Goal: Information Seeking & Learning: Learn about a topic

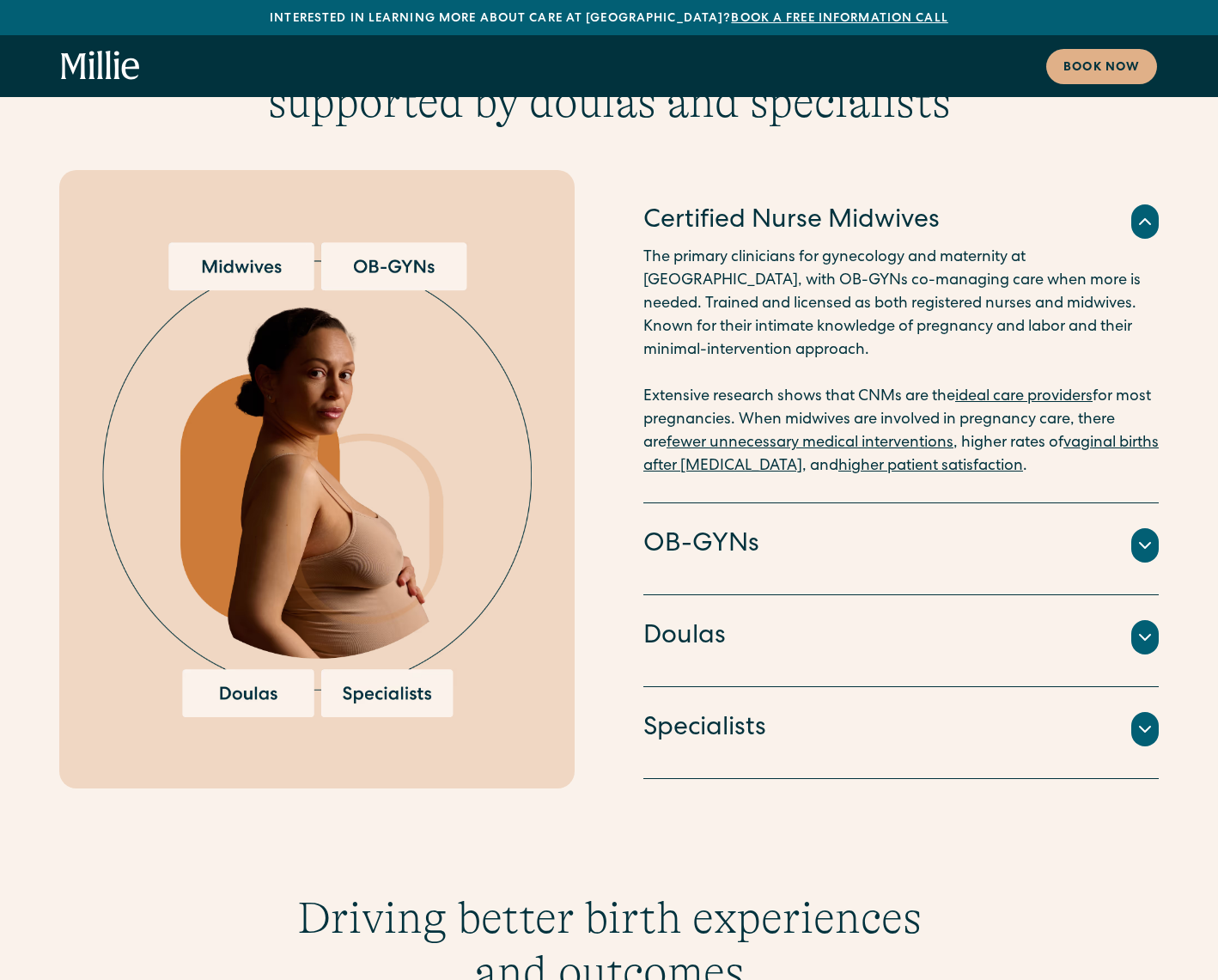
scroll to position [4295, 0]
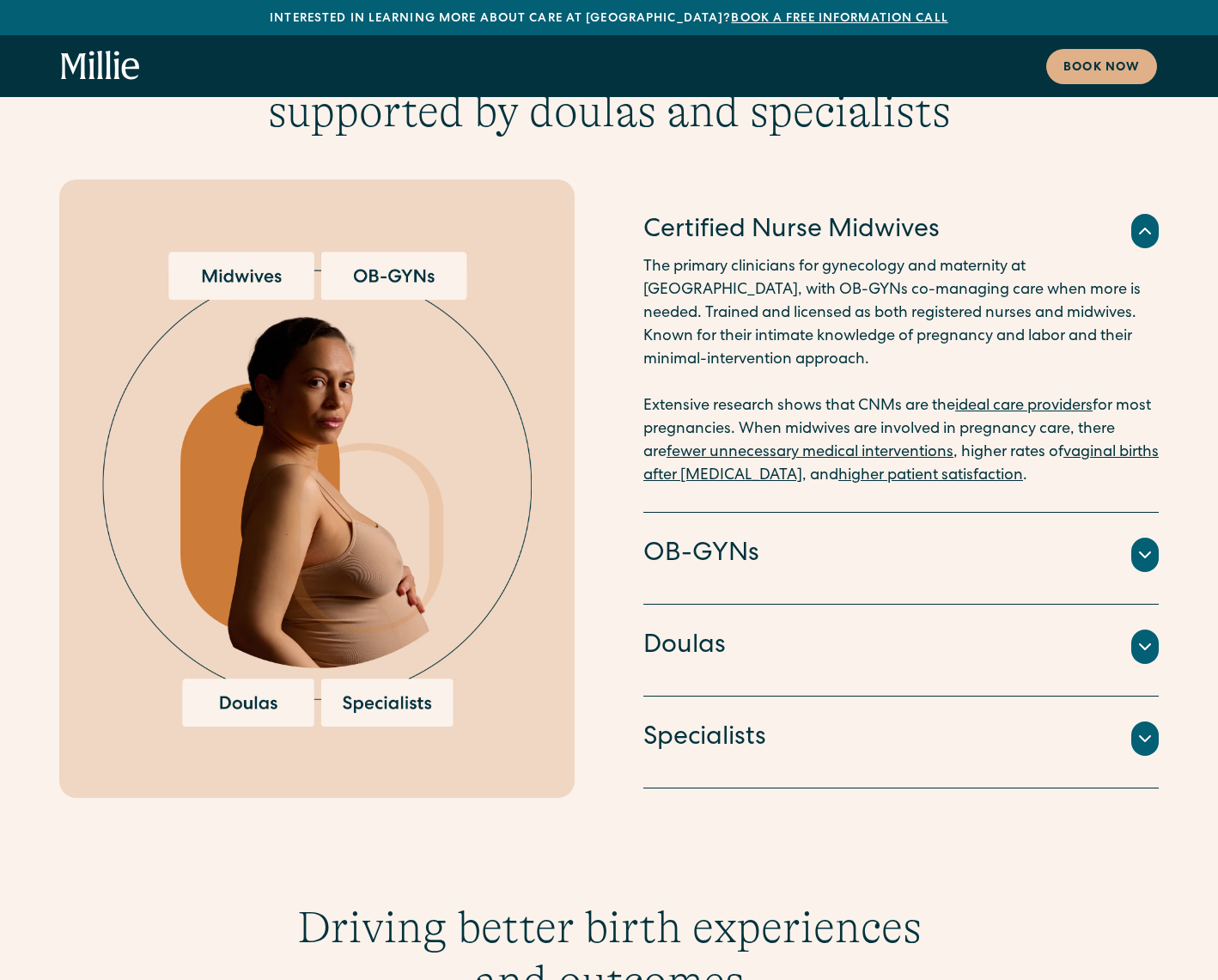
click at [1145, 545] on icon at bounding box center [1145, 555] width 21 height 21
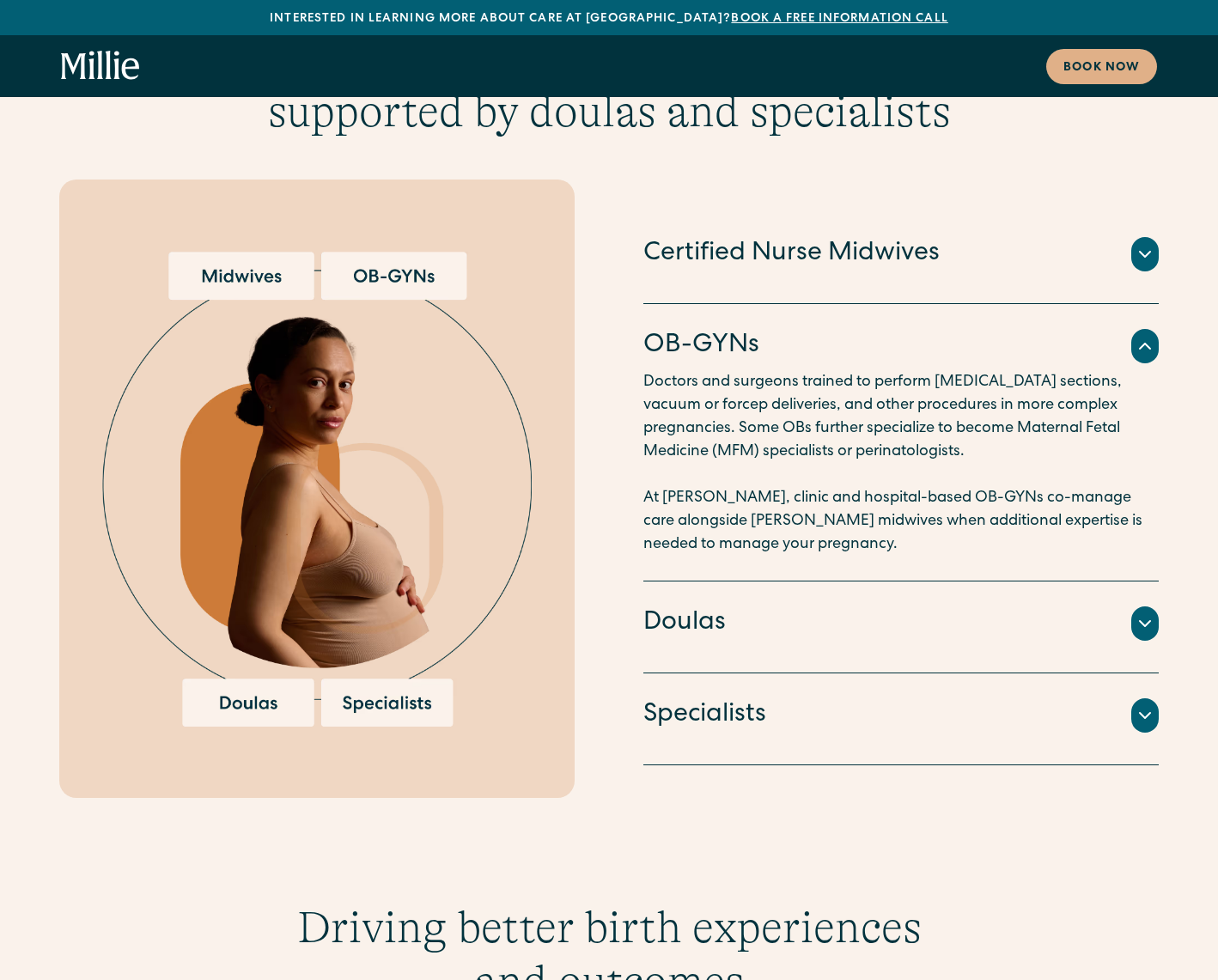
click at [1135, 605] on div "Doulas" at bounding box center [901, 623] width 515 height 36
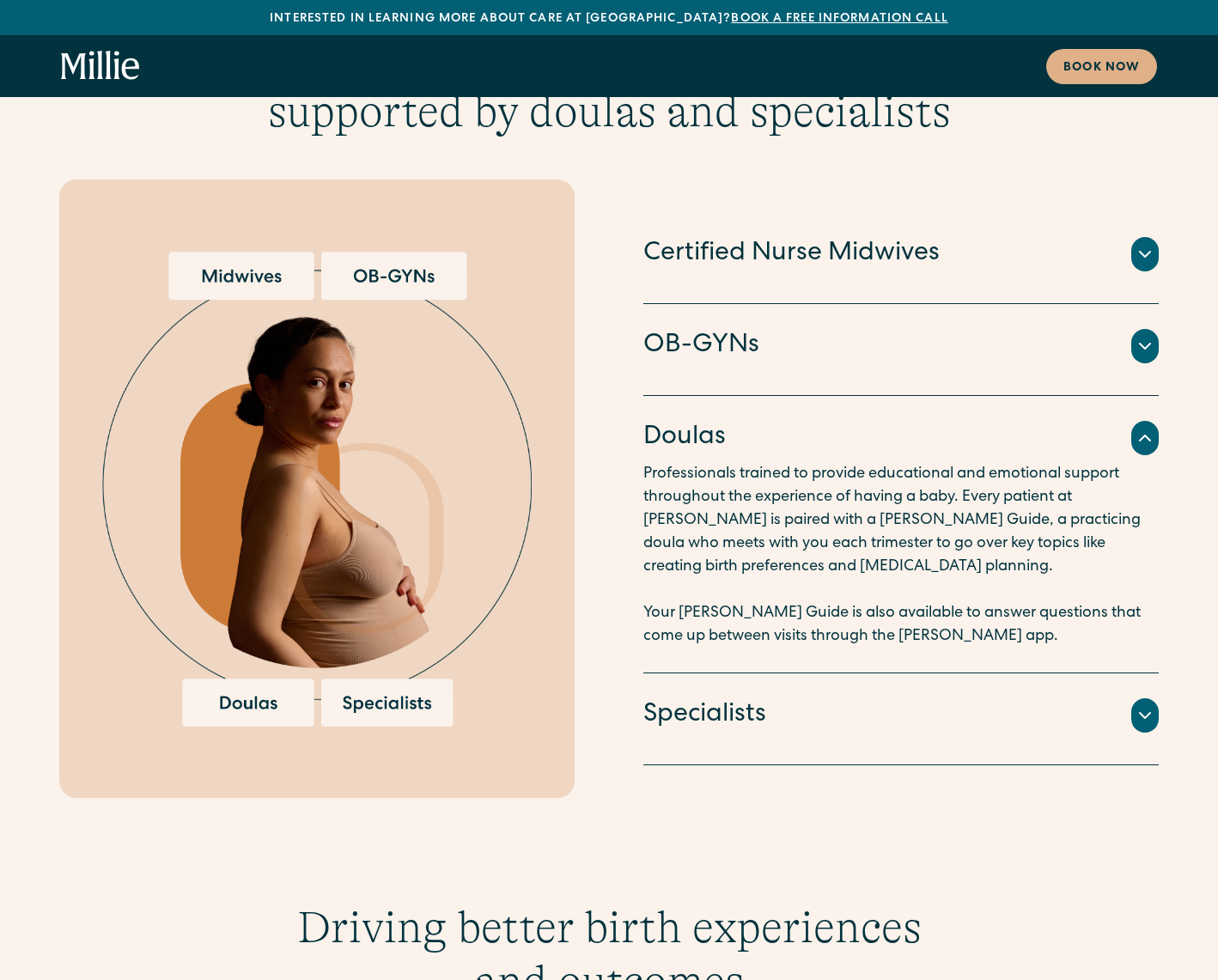
click at [1140, 706] on icon at bounding box center [1145, 716] width 21 height 21
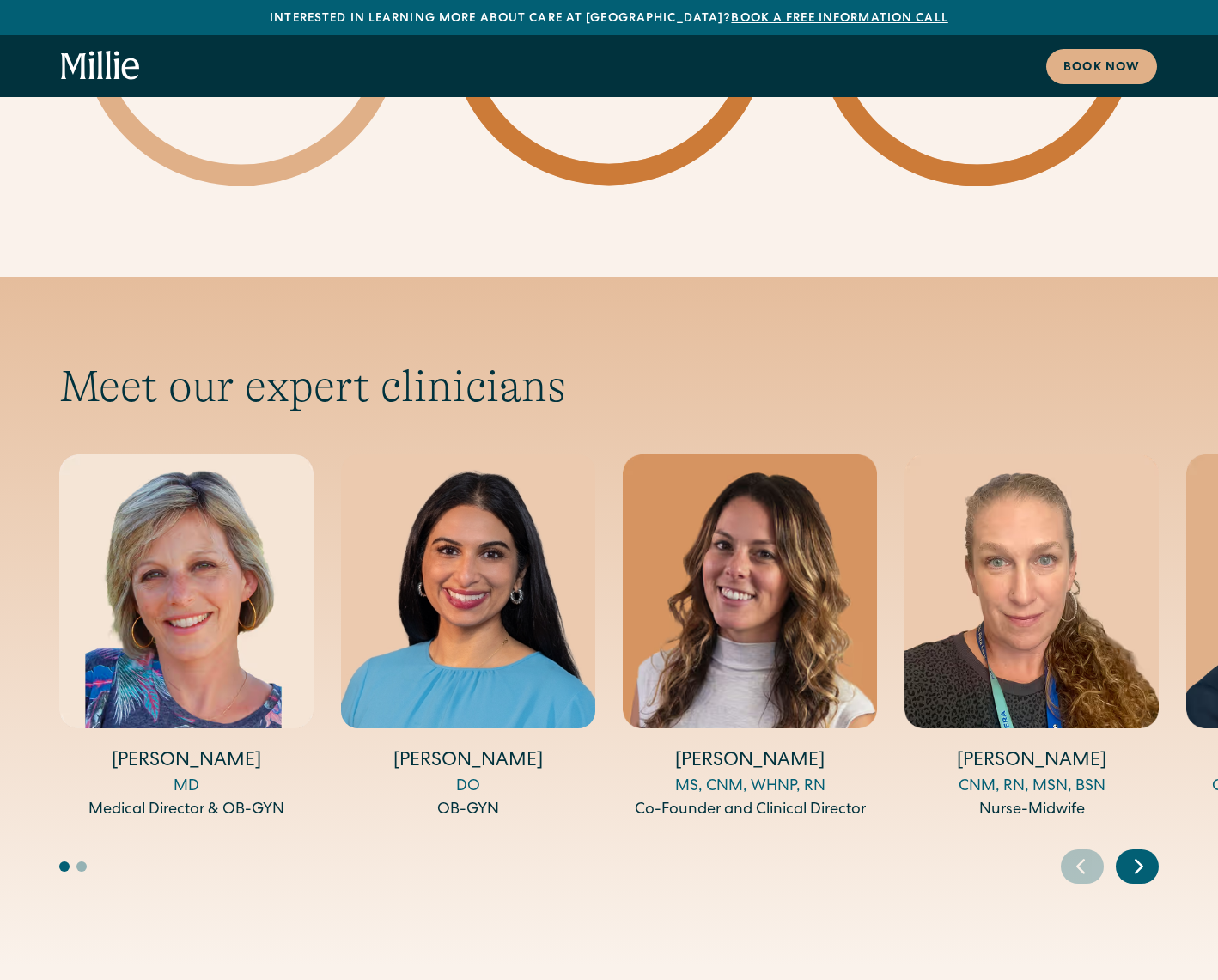
scroll to position [5498, 0]
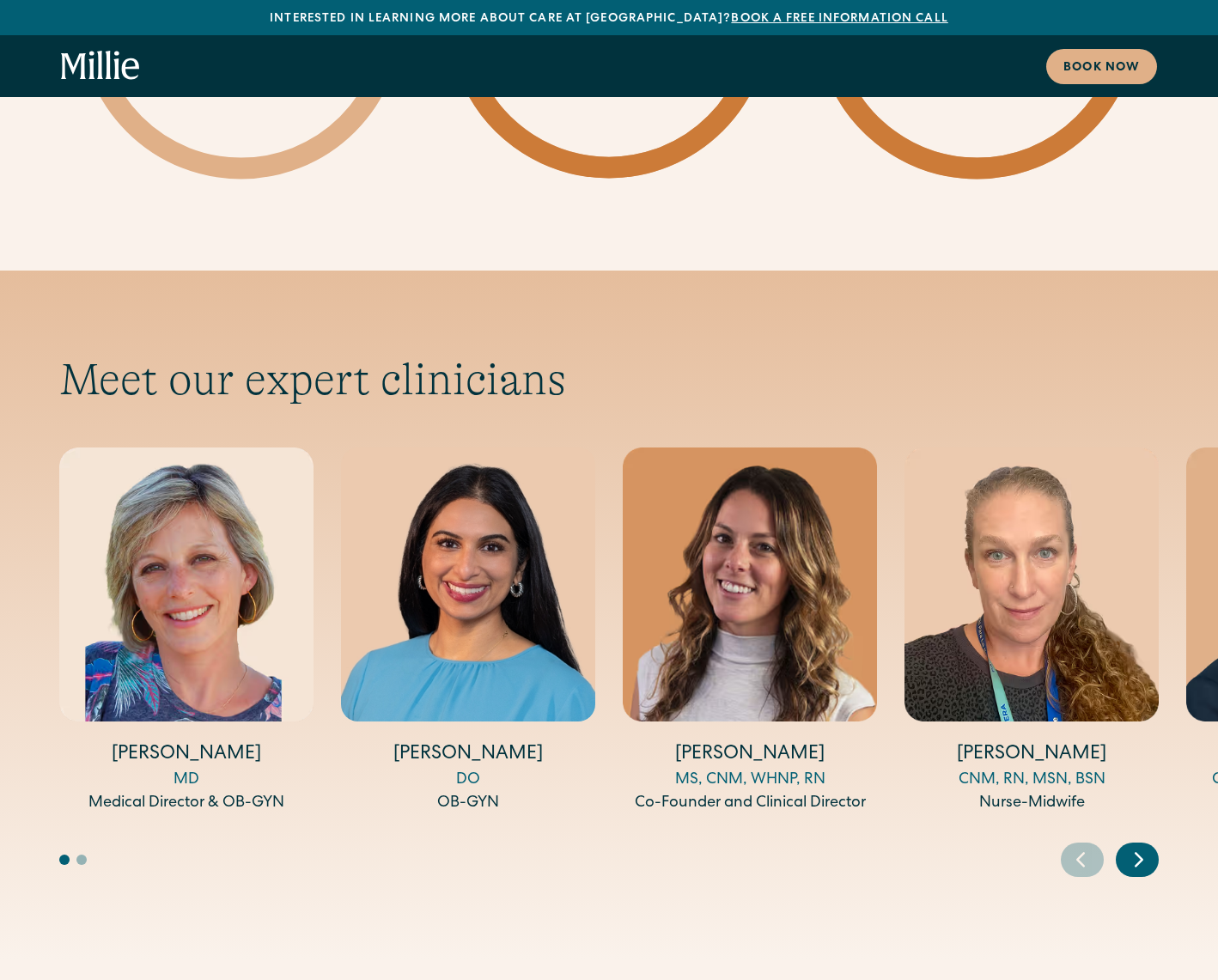
click at [1130, 846] on icon "Next slide" at bounding box center [1139, 860] width 26 height 27
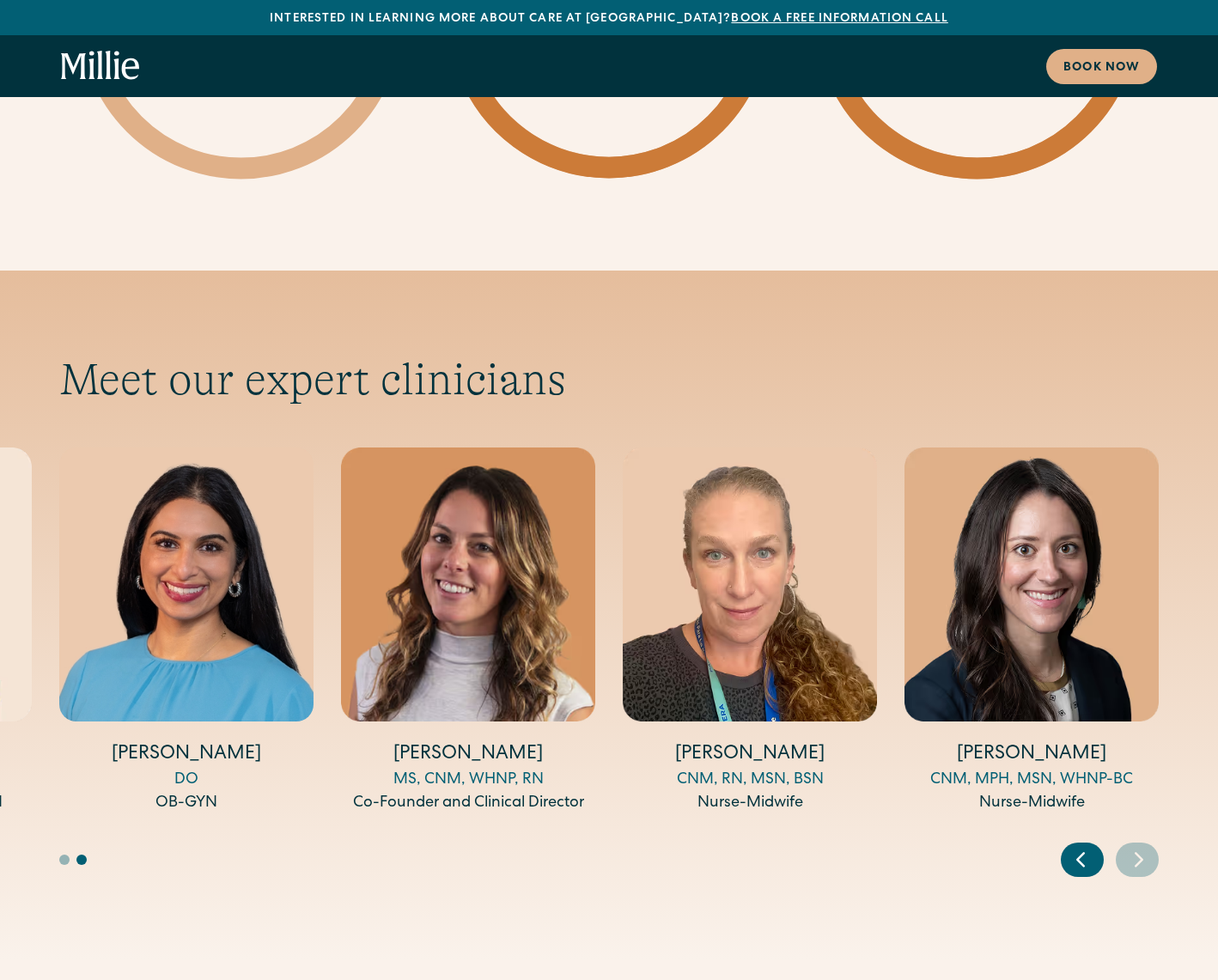
click at [1130, 846] on icon "Next slide" at bounding box center [1139, 860] width 26 height 27
click at [1131, 846] on icon "Next slide" at bounding box center [1139, 860] width 26 height 27
click at [1085, 846] on icon "Previous slide" at bounding box center [1080, 860] width 26 height 27
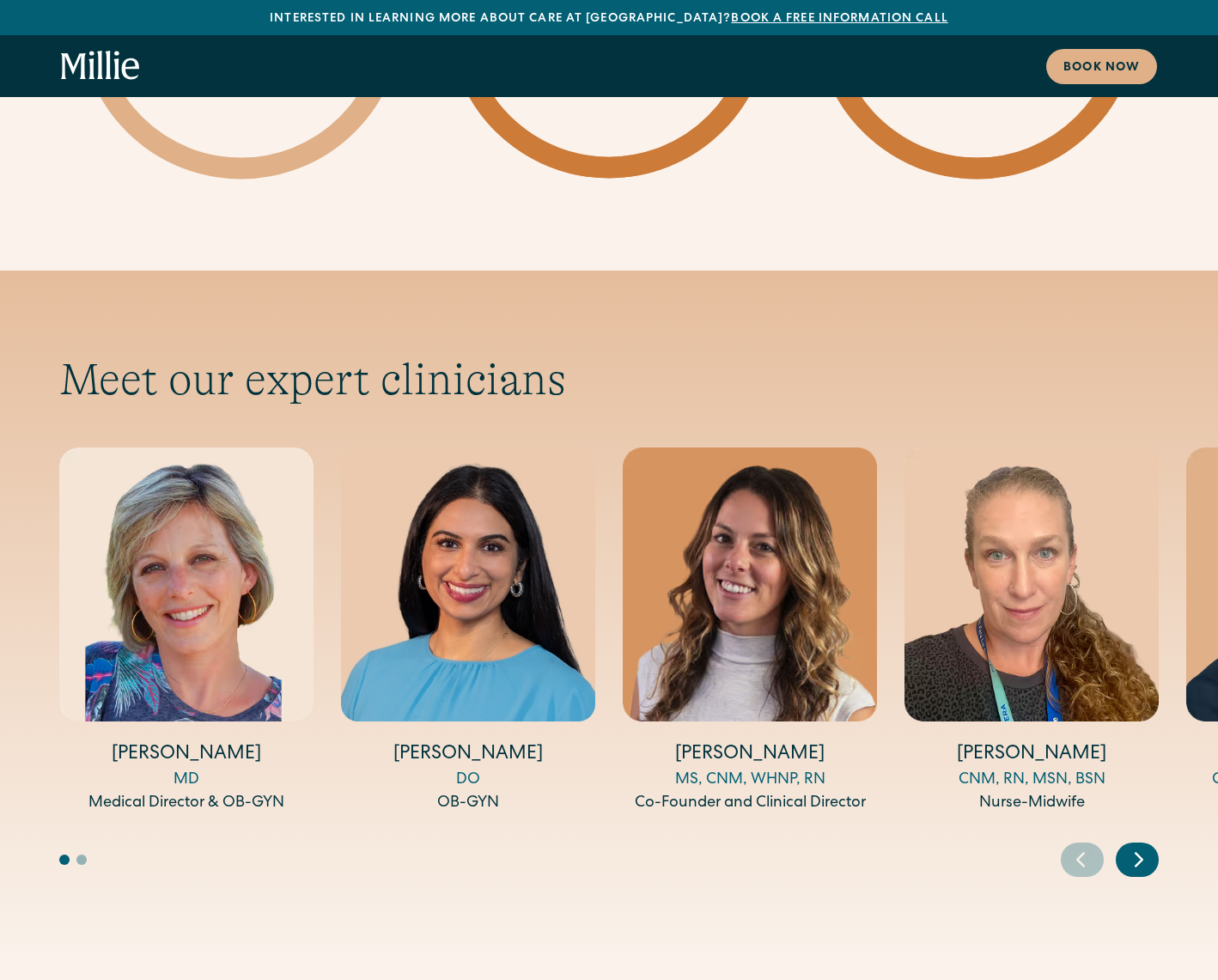
click at [1085, 846] on icon "Previous slide" at bounding box center [1080, 860] width 26 height 27
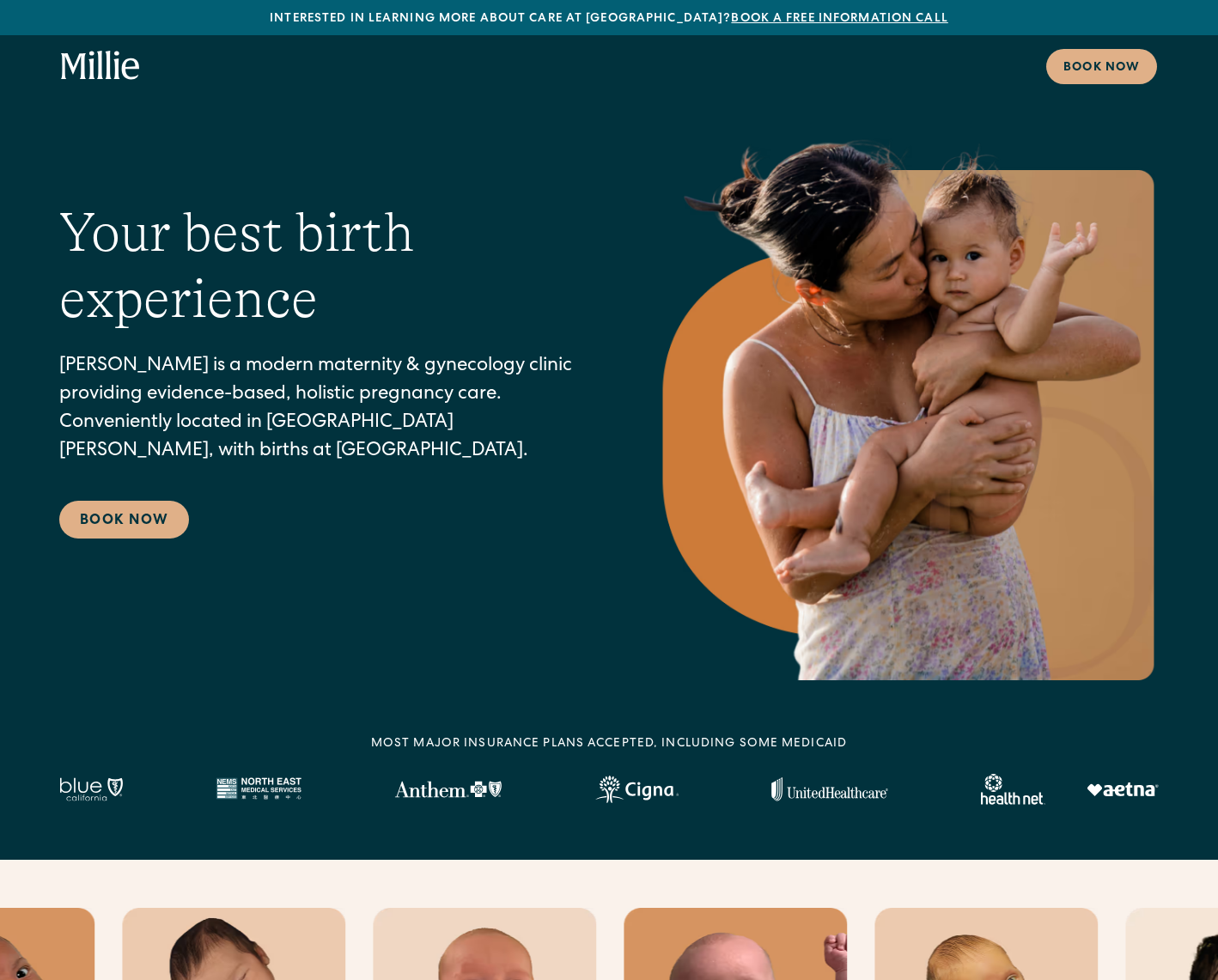
scroll to position [0, 0]
